Goal: Find specific page/section: Find specific page/section

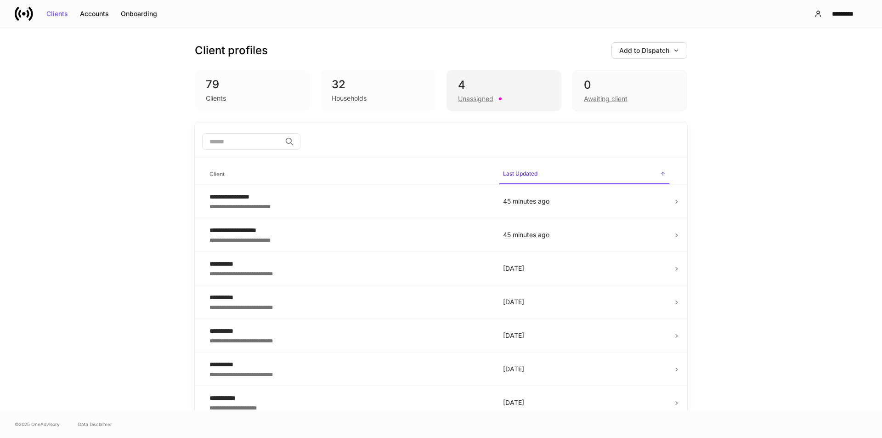
click at [470, 100] on div "Unassigned" at bounding box center [475, 98] width 35 height 9
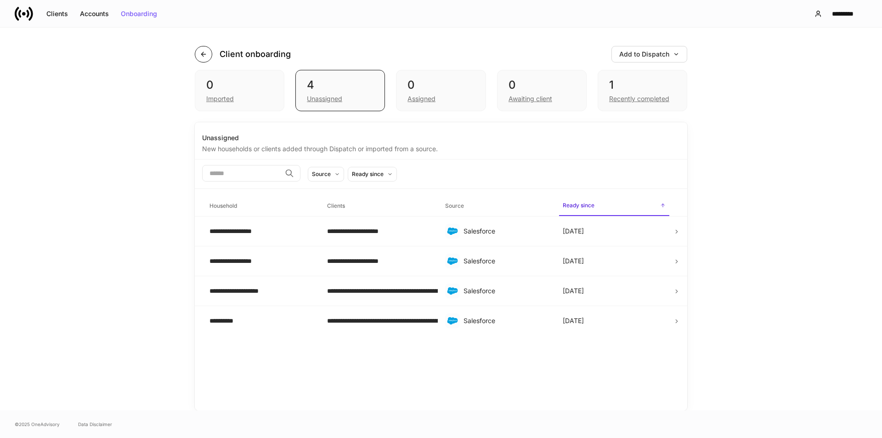
click at [205, 57] on icon "button" at bounding box center [203, 54] width 7 height 7
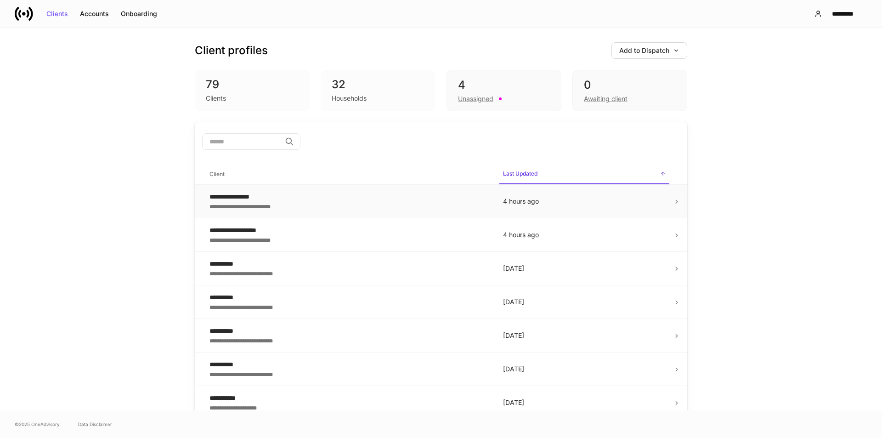
click at [235, 197] on div "**********" at bounding box center [348, 196] width 279 height 9
